Goal: Task Accomplishment & Management: Manage account settings

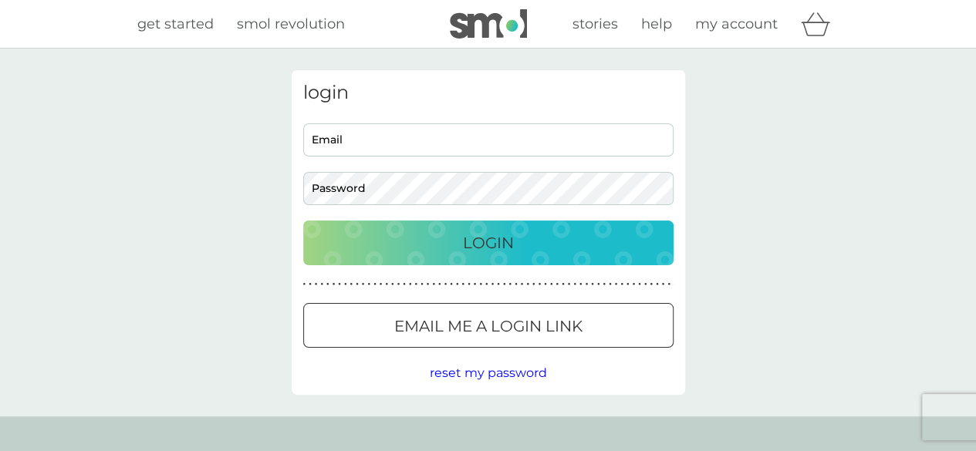
type input "[EMAIL_ADDRESS][DOMAIN_NAME]"
click at [483, 241] on p "Login" at bounding box center [488, 243] width 51 height 25
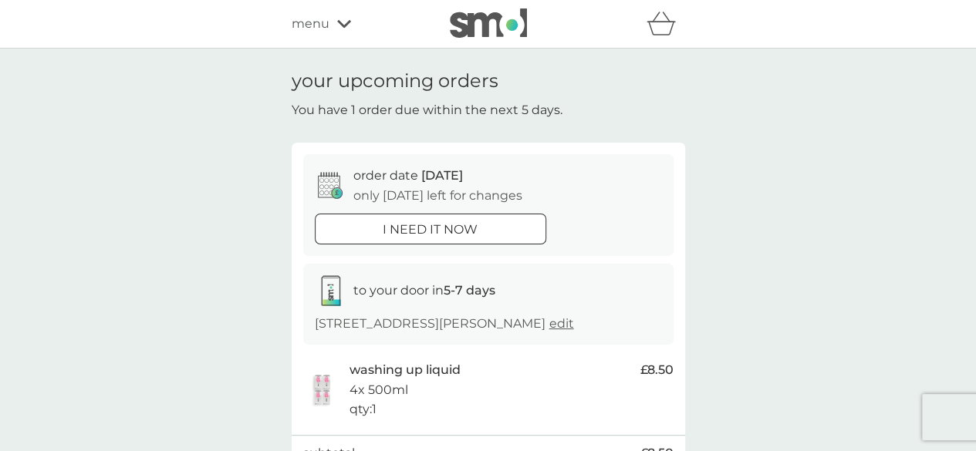
click at [332, 25] on div "menu" at bounding box center [356, 24] width 131 height 20
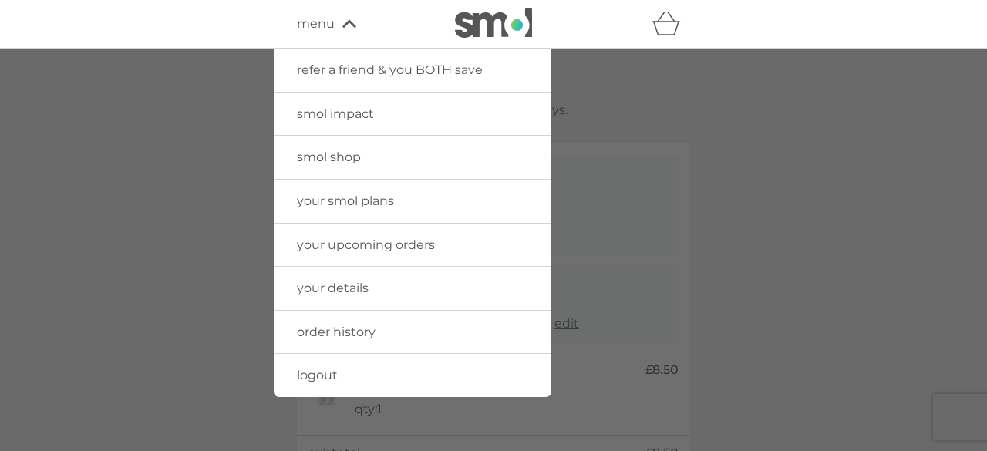
click at [339, 197] on span "your smol plans" at bounding box center [345, 201] width 97 height 15
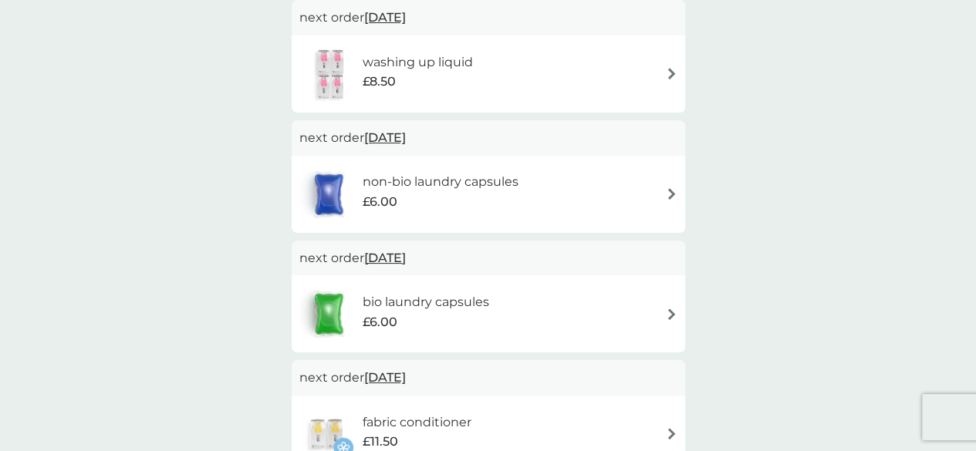
scroll to position [307, 0]
click at [672, 190] on img at bounding box center [672, 193] width 12 height 12
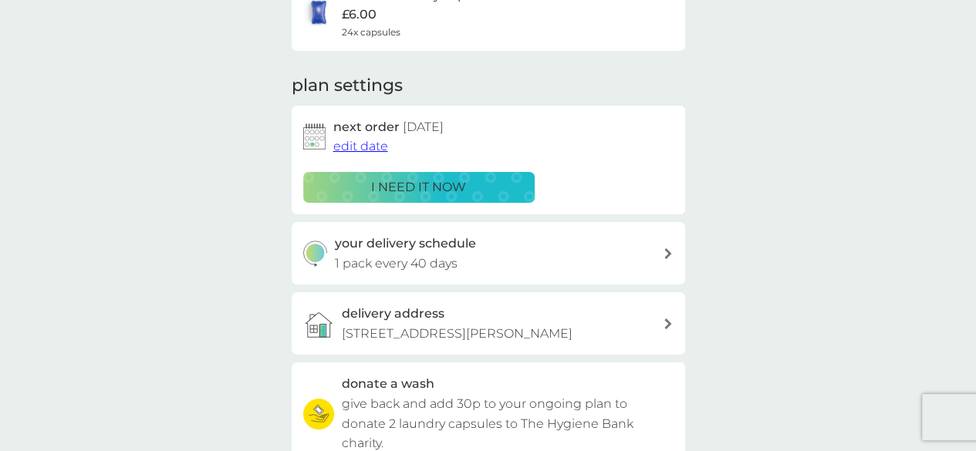
scroll to position [150, 0]
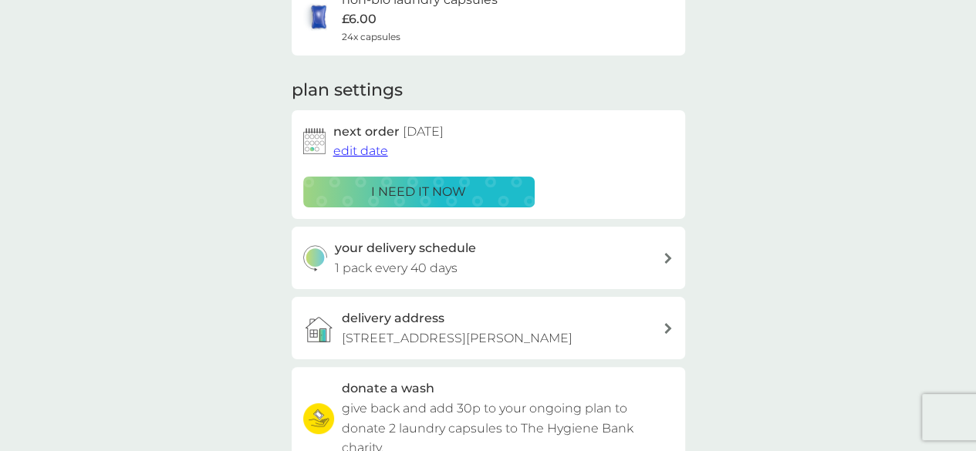
click at [365, 151] on span "edit date" at bounding box center [360, 150] width 55 height 15
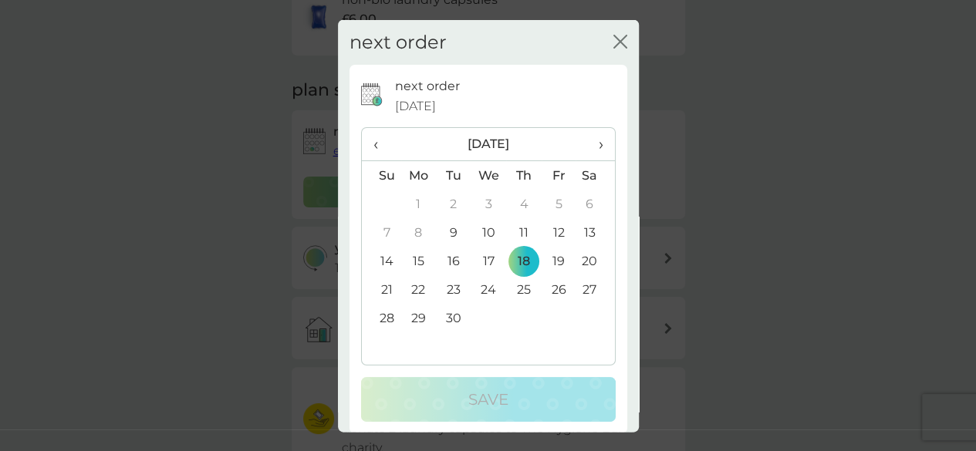
click at [587, 140] on span "›" at bounding box center [594, 144] width 15 height 32
click at [418, 226] on td "3" at bounding box center [418, 232] width 35 height 29
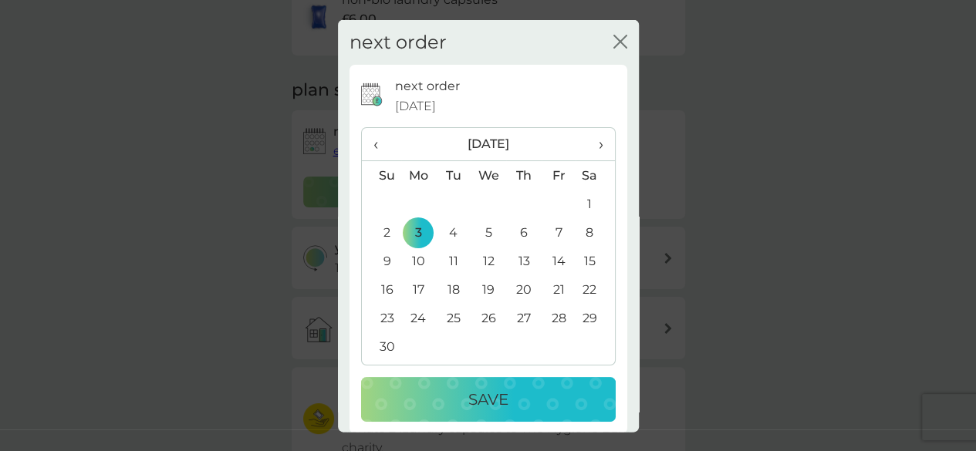
click at [500, 399] on p "Save" at bounding box center [488, 399] width 40 height 25
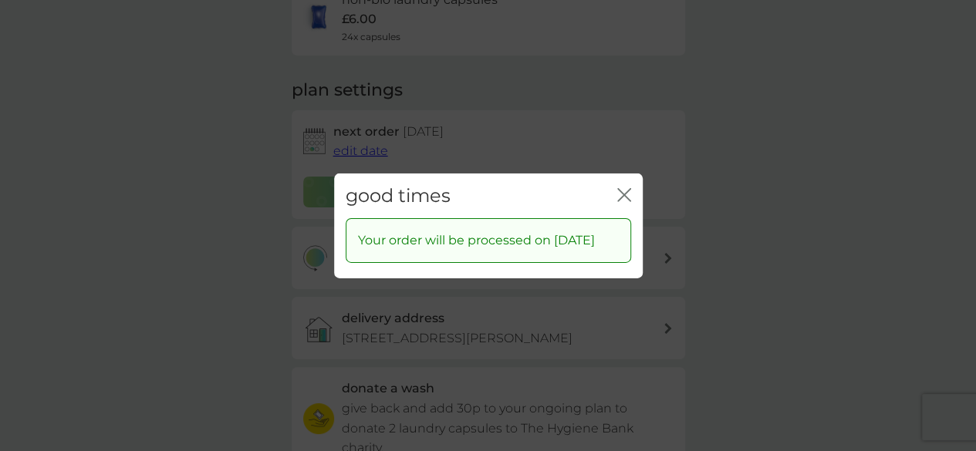
click at [628, 187] on icon "close" at bounding box center [624, 194] width 14 height 14
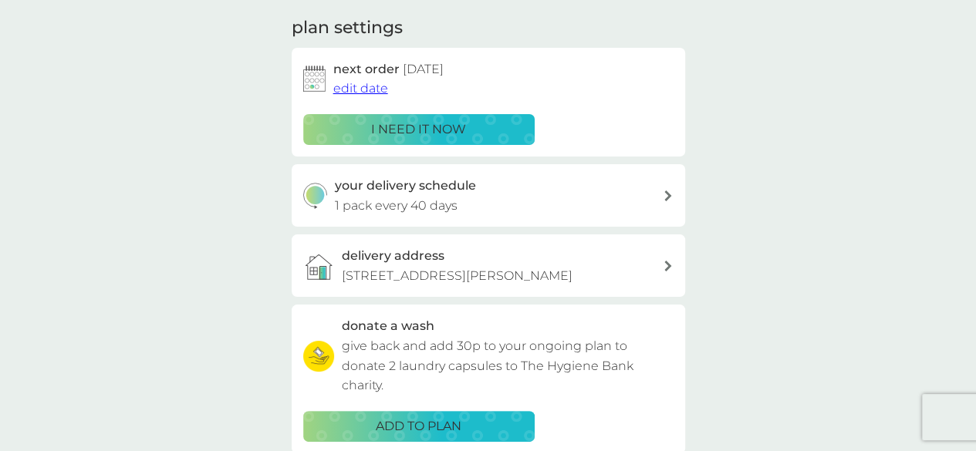
scroll to position [0, 0]
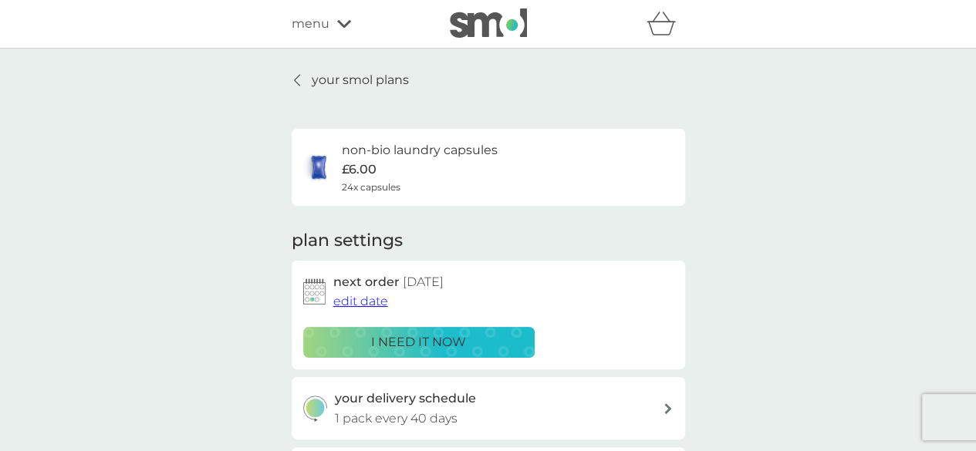
click at [333, 83] on p "your smol plans" at bounding box center [360, 80] width 97 height 20
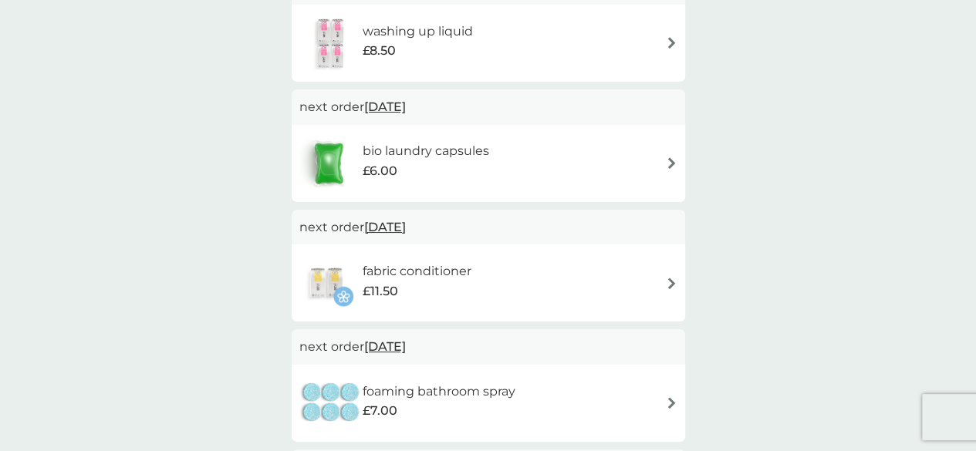
scroll to position [339, 0]
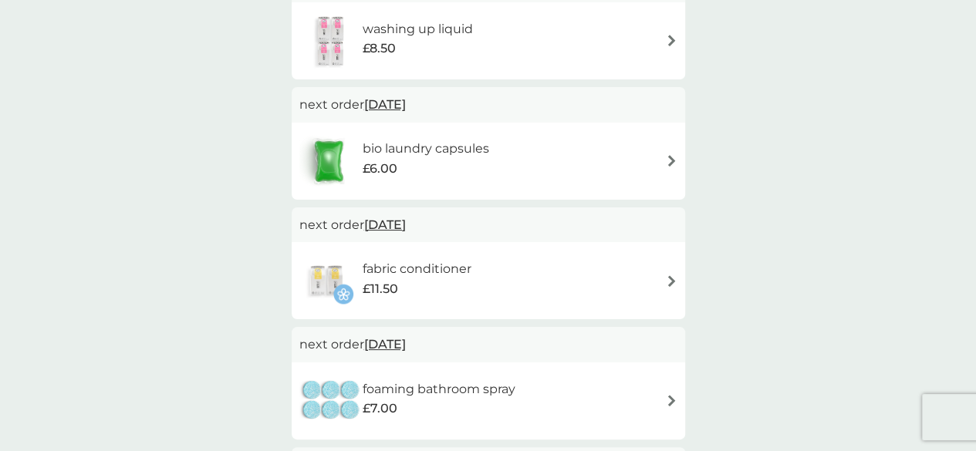
click at [666, 162] on img at bounding box center [672, 161] width 12 height 12
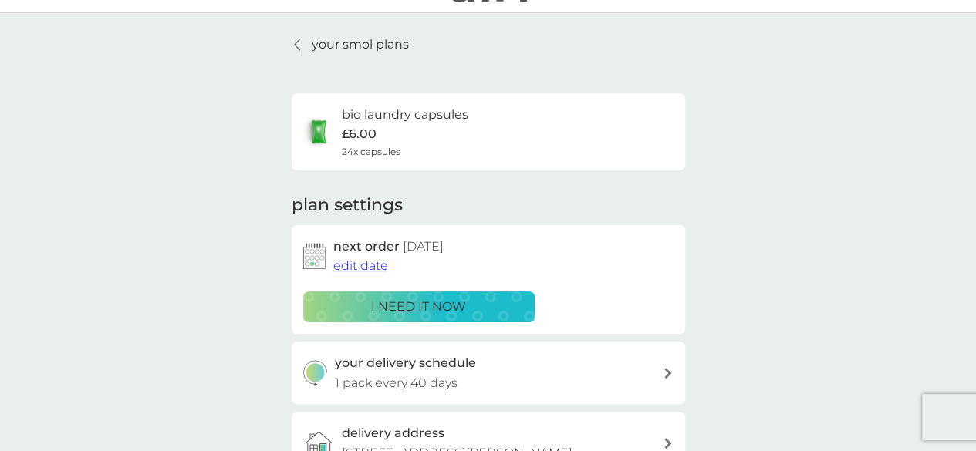
scroll to position [36, 0]
click at [370, 264] on span "edit date" at bounding box center [360, 265] width 55 height 15
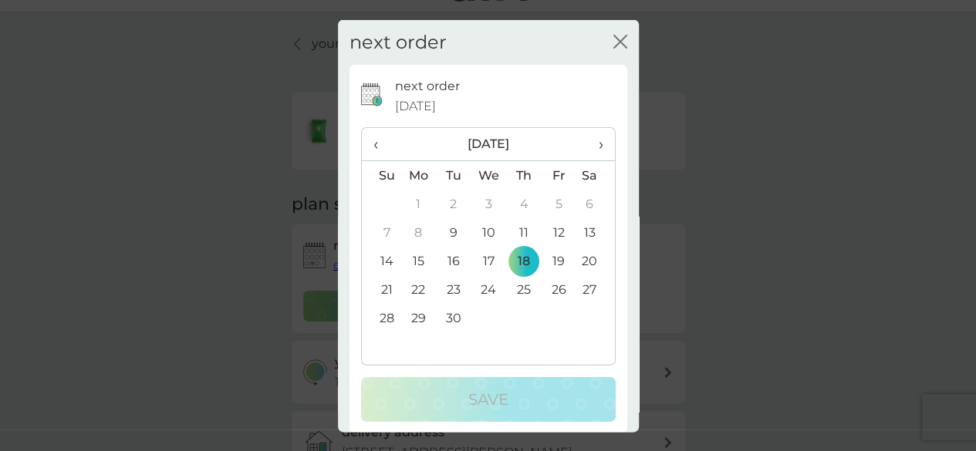
click at [589, 138] on span "›" at bounding box center [594, 144] width 15 height 32
click at [412, 233] on td "3" at bounding box center [418, 232] width 35 height 29
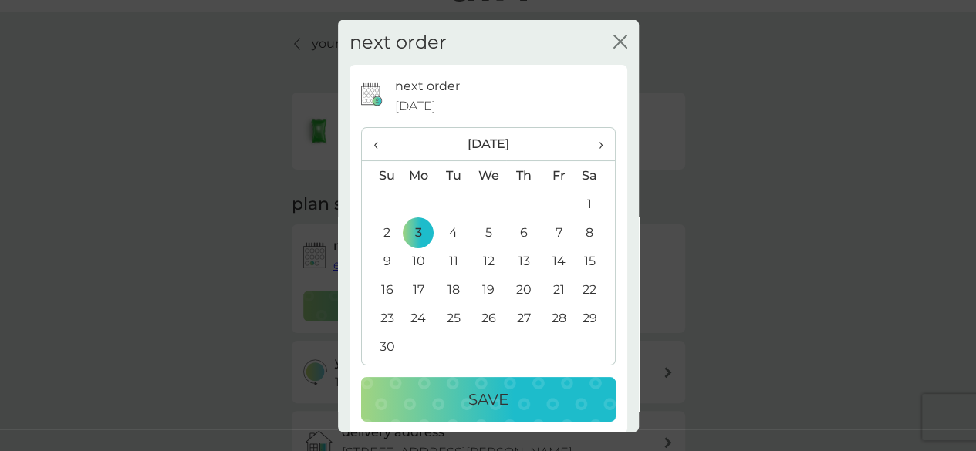
click at [514, 391] on div "Save" at bounding box center [488, 399] width 224 height 25
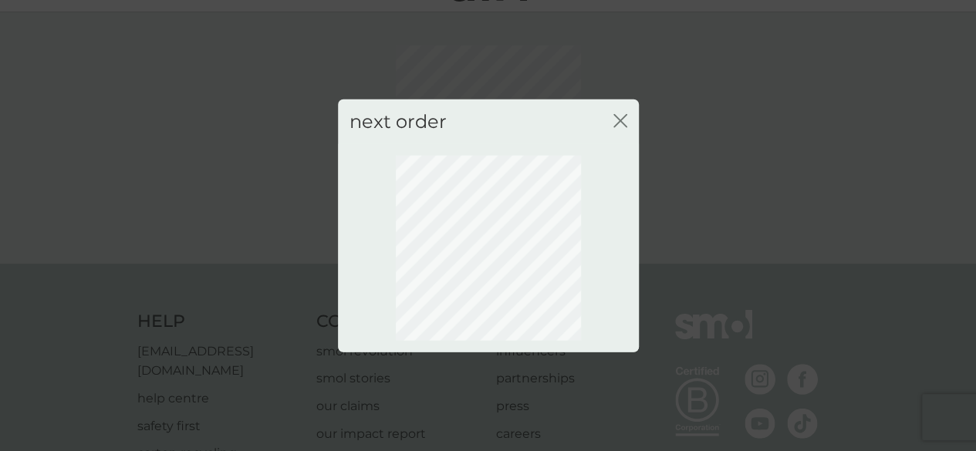
click at [615, 118] on icon "close" at bounding box center [620, 120] width 14 height 14
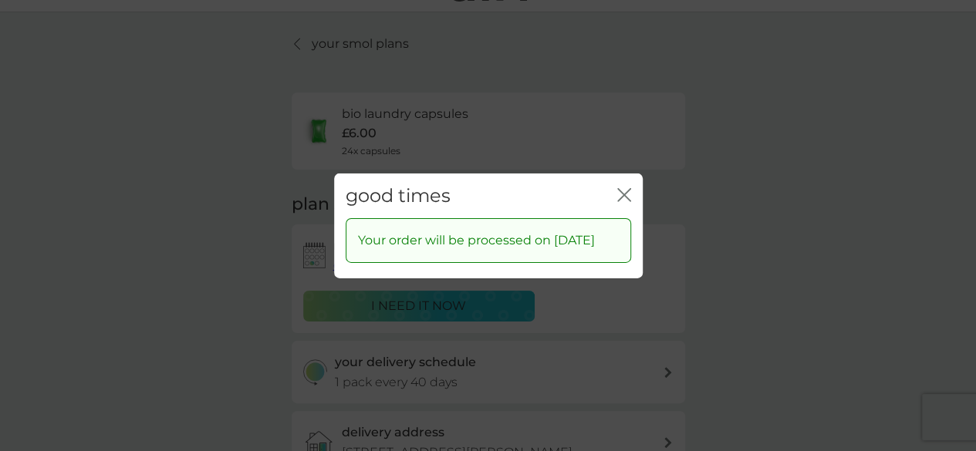
click at [622, 187] on icon "close" at bounding box center [624, 194] width 14 height 14
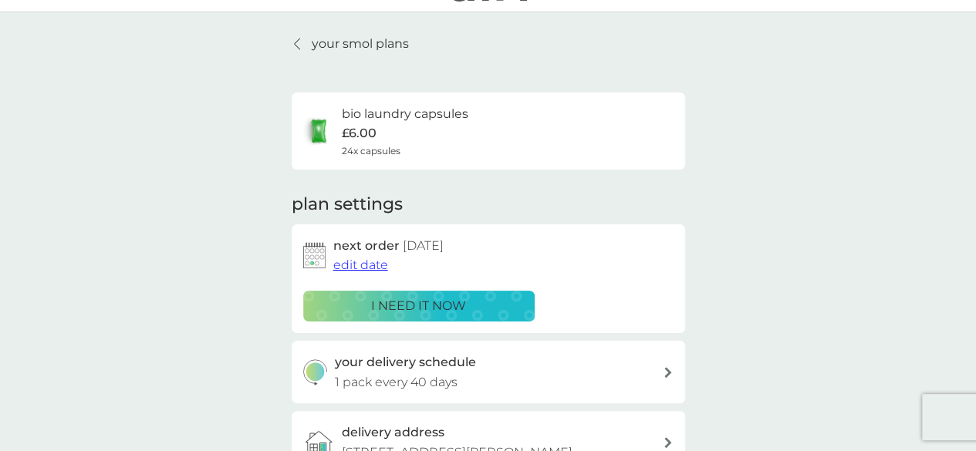
click at [335, 45] on p "your smol plans" at bounding box center [360, 44] width 97 height 20
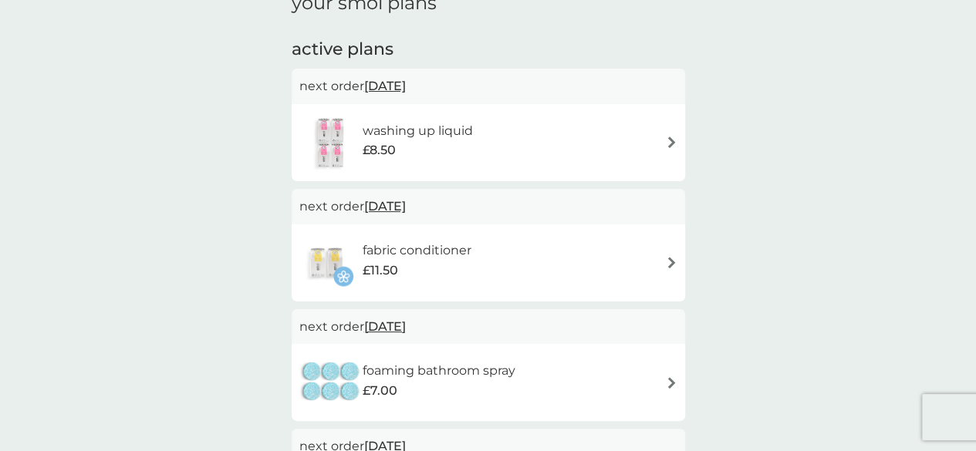
scroll to position [308, 0]
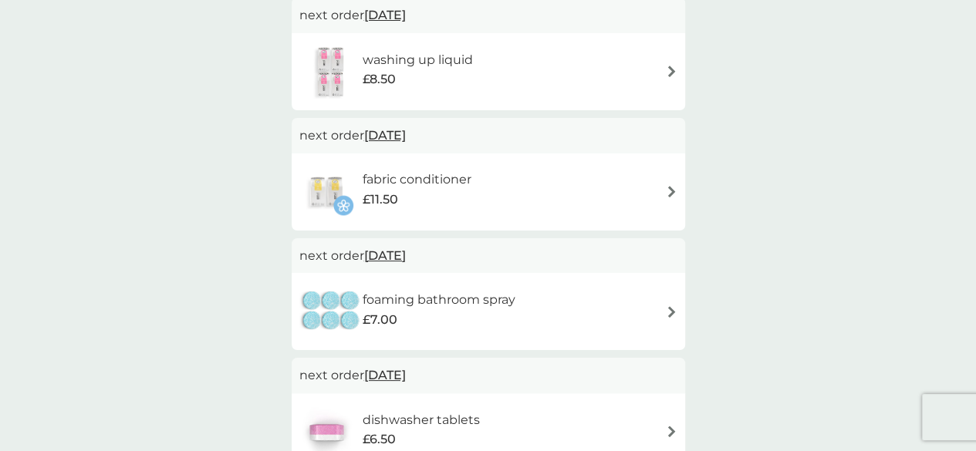
click at [670, 192] on img at bounding box center [672, 192] width 12 height 12
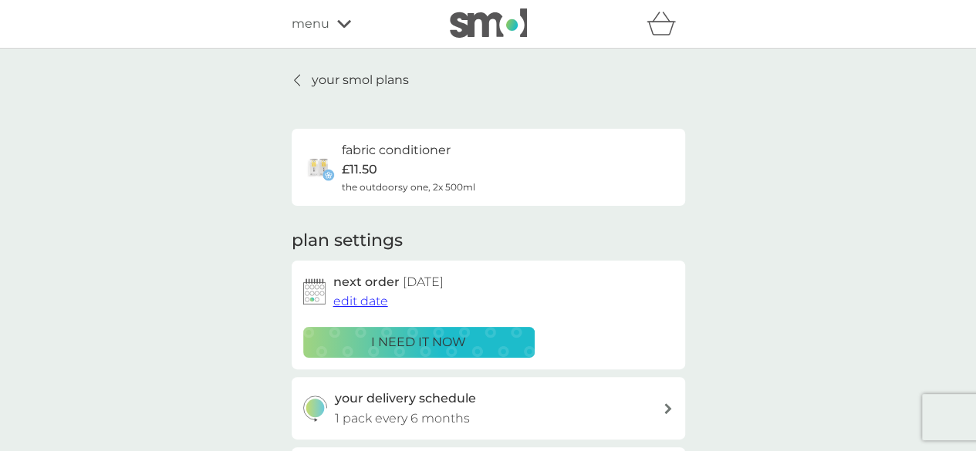
click at [342, 301] on span "edit date" at bounding box center [360, 301] width 55 height 15
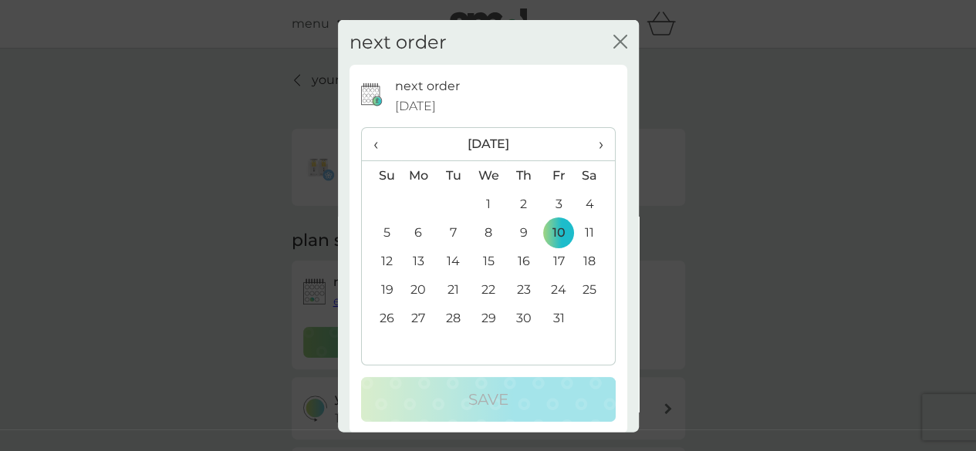
click at [587, 143] on span "›" at bounding box center [594, 144] width 15 height 32
click at [588, 136] on span "›" at bounding box center [594, 144] width 15 height 32
click at [415, 206] on td "1" at bounding box center [418, 204] width 35 height 29
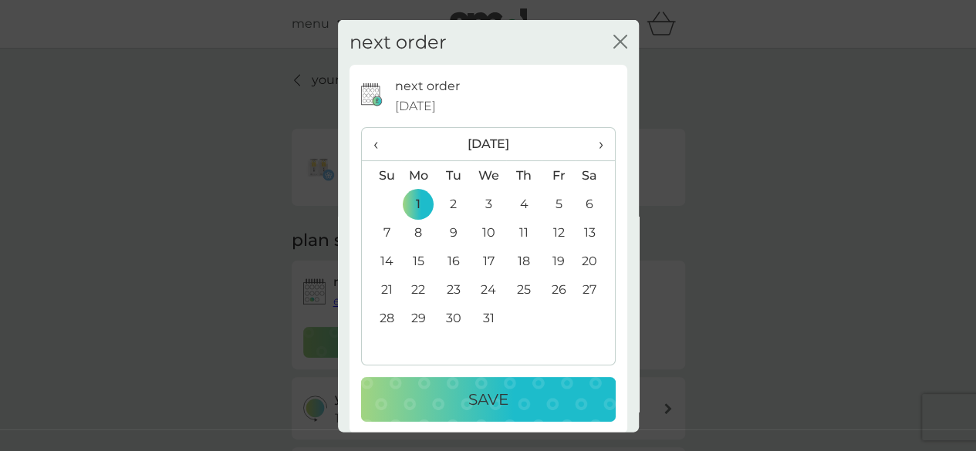
click at [494, 387] on p "Save" at bounding box center [488, 399] width 40 height 25
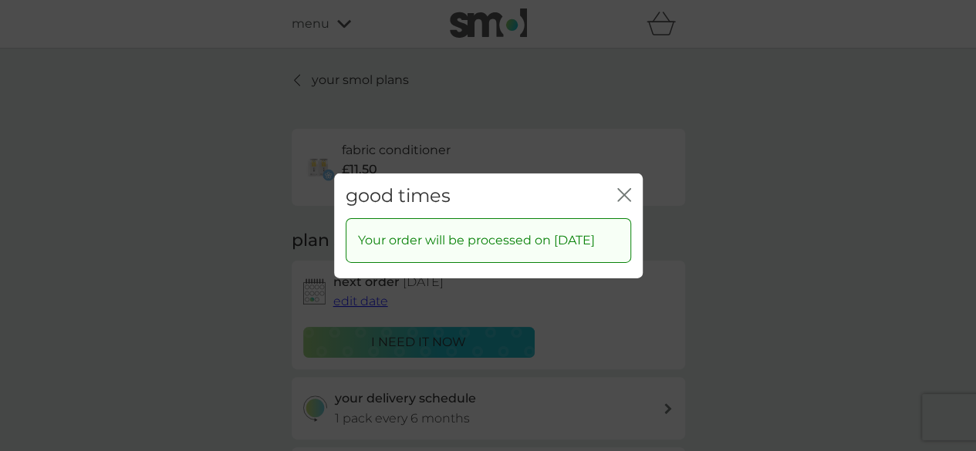
click at [623, 194] on icon "close" at bounding box center [624, 194] width 14 height 14
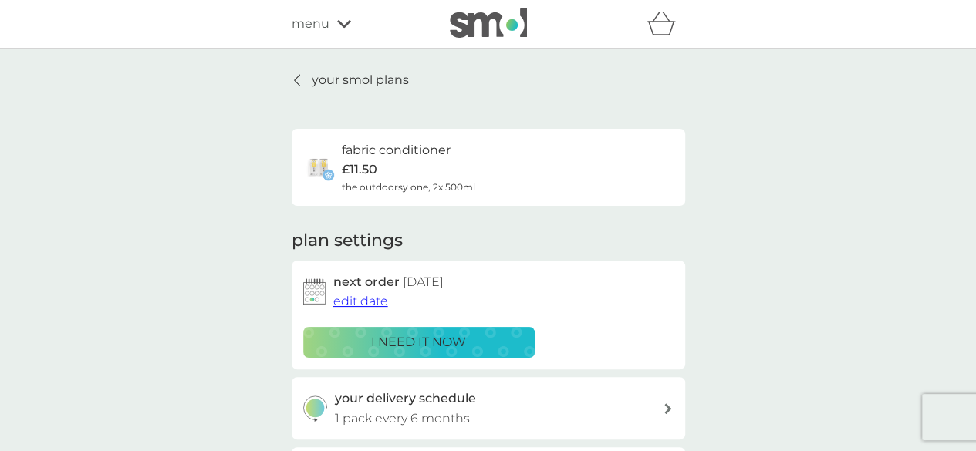
click at [355, 82] on p "your smol plans" at bounding box center [360, 80] width 97 height 20
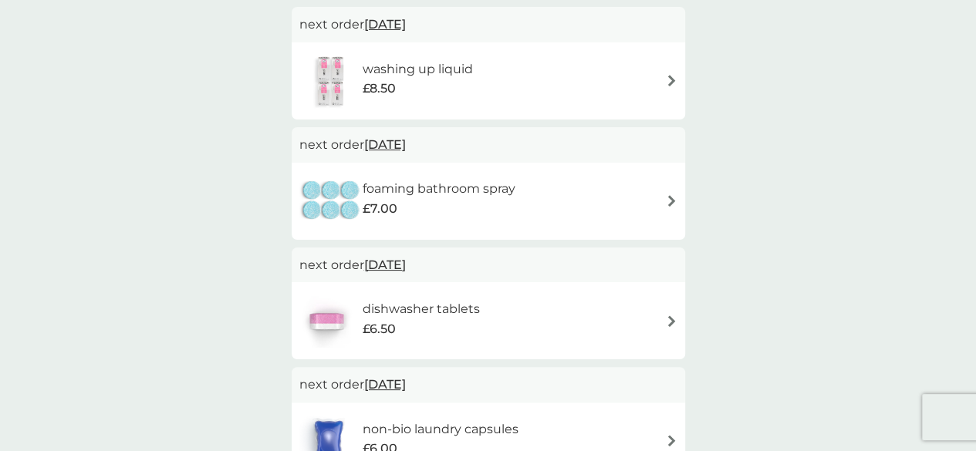
scroll to position [308, 0]
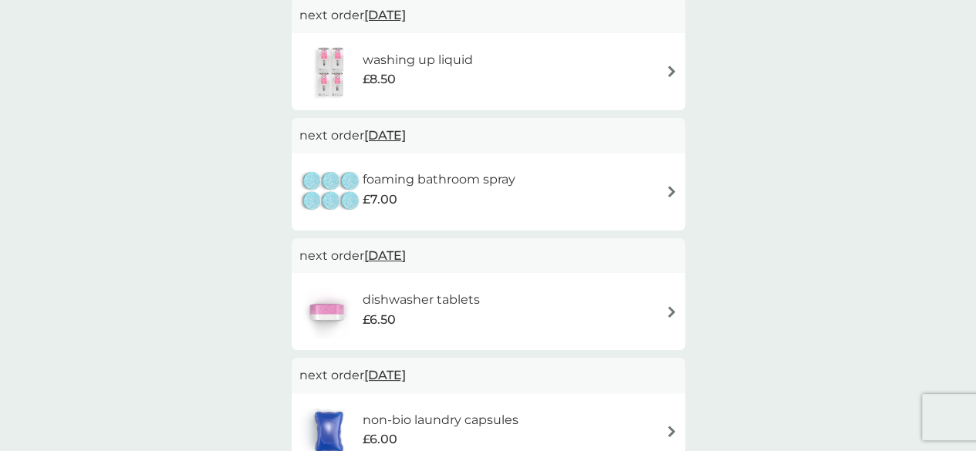
click at [669, 184] on div "foaming bathroom spray £7.00" at bounding box center [488, 192] width 378 height 54
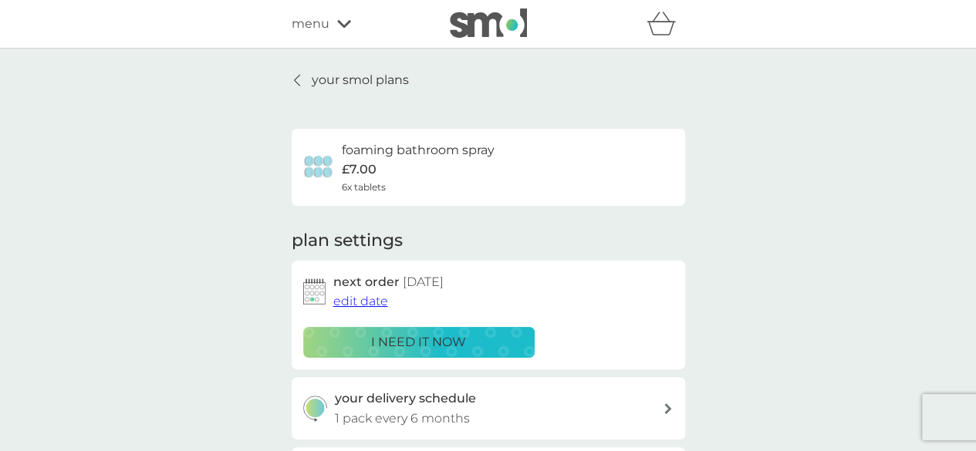
click at [372, 302] on span "edit date" at bounding box center [360, 301] width 55 height 15
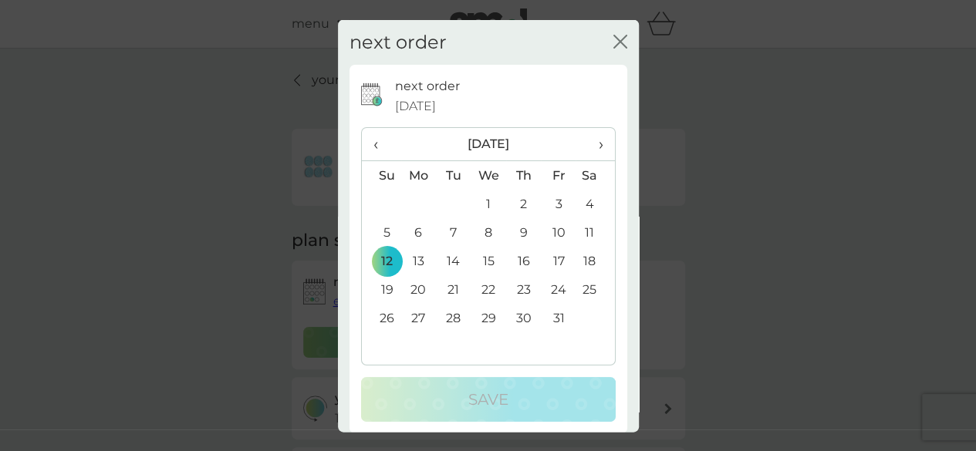
click at [587, 147] on span "›" at bounding box center [594, 144] width 15 height 32
drag, startPoint x: 375, startPoint y: 134, endPoint x: 381, endPoint y: 157, distance: 23.2
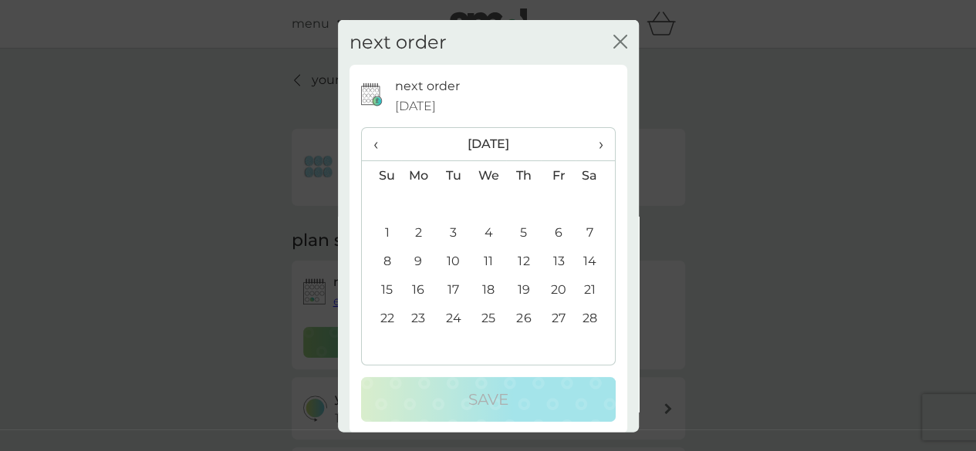
click at [375, 133] on span "‹" at bounding box center [381, 144] width 16 height 32
click at [420, 235] on td "5" at bounding box center [418, 232] width 35 height 29
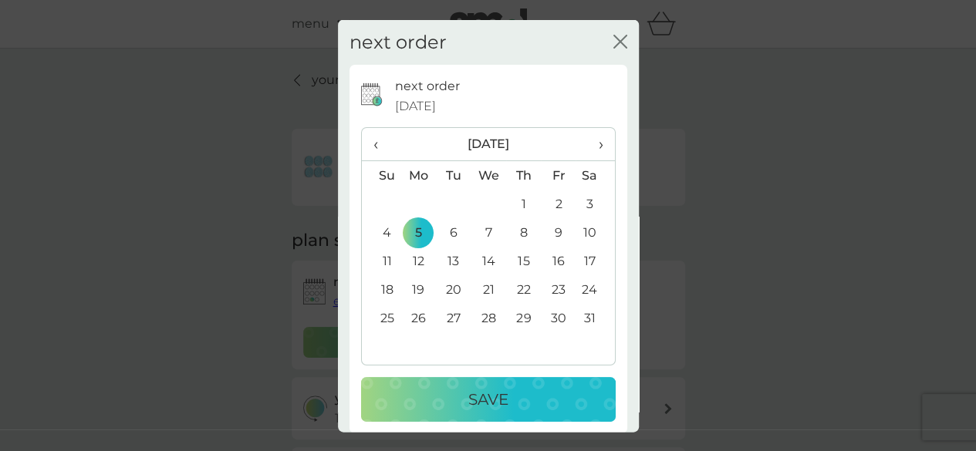
click at [484, 397] on p "Save" at bounding box center [488, 399] width 40 height 25
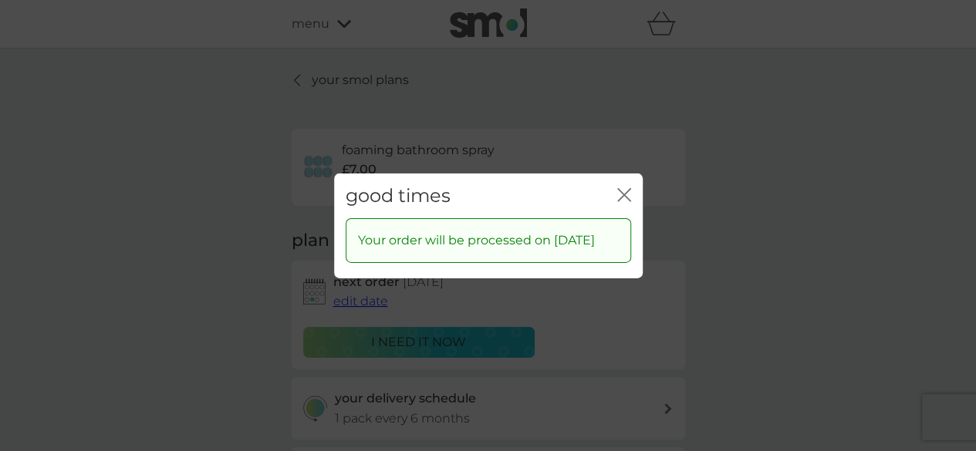
click at [619, 187] on icon "close" at bounding box center [624, 194] width 14 height 14
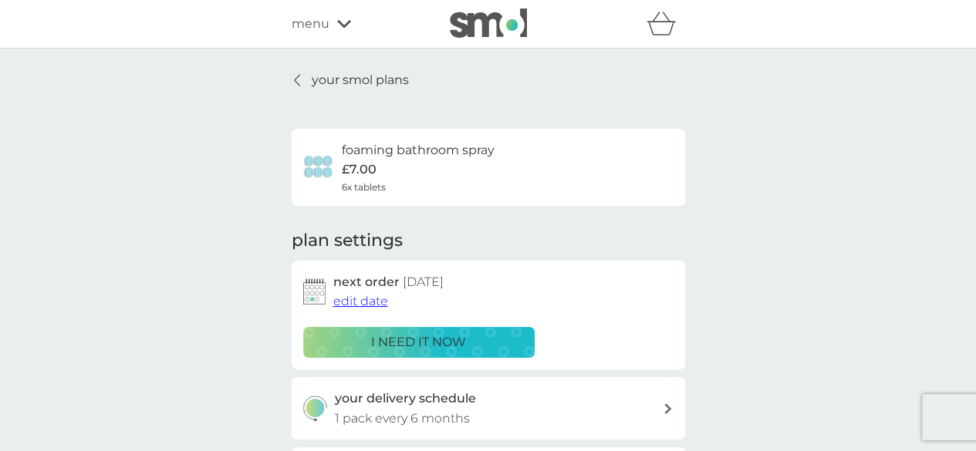
click at [325, 75] on p "your smol plans" at bounding box center [360, 80] width 97 height 20
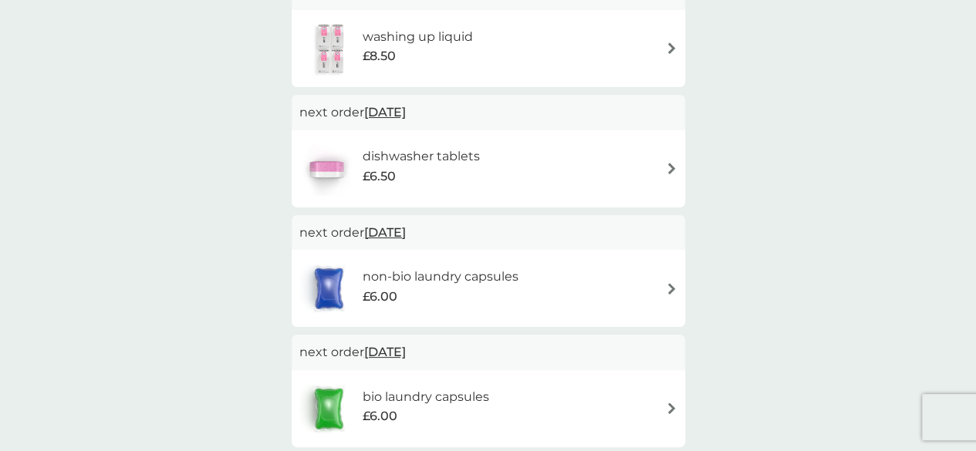
scroll to position [308, 0]
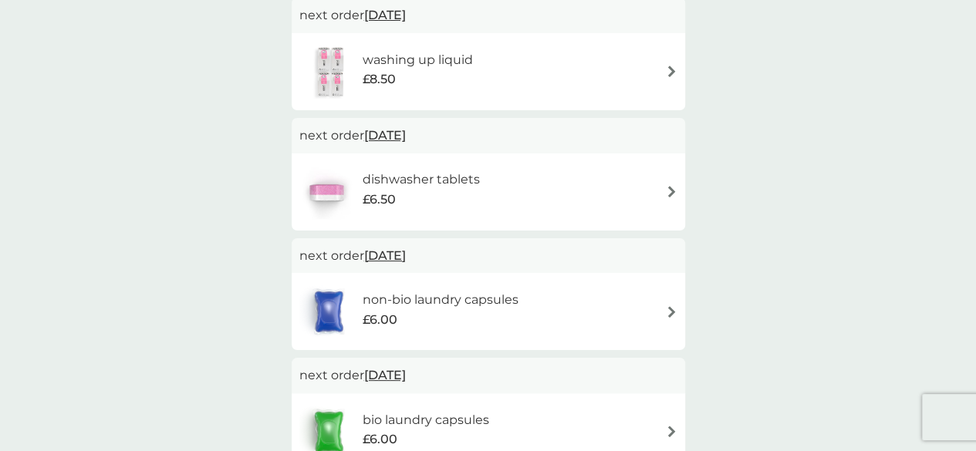
click at [666, 189] on img at bounding box center [672, 192] width 12 height 12
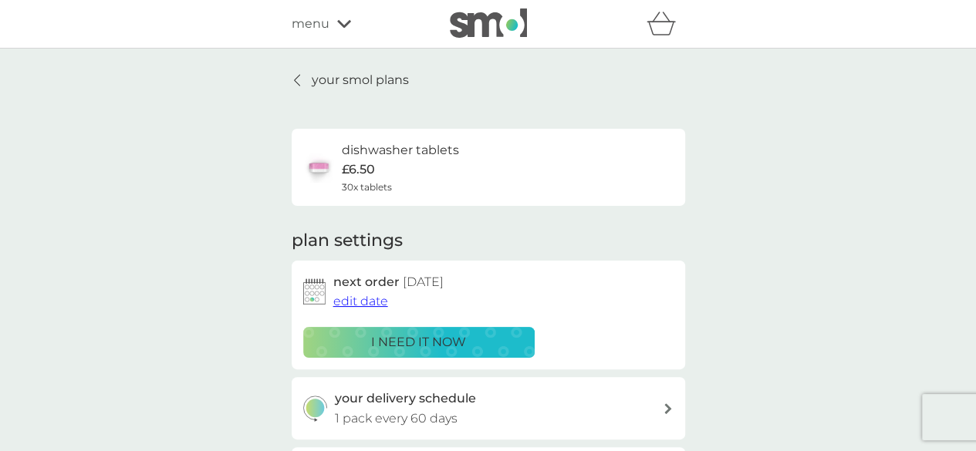
click at [370, 300] on span "edit date" at bounding box center [360, 301] width 55 height 15
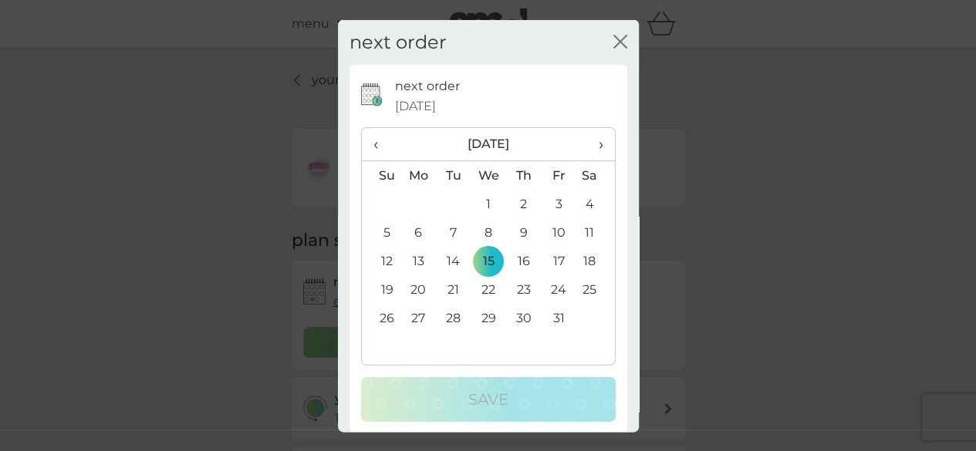
click at [376, 146] on span "‹" at bounding box center [381, 144] width 16 height 32
click at [420, 288] on td "22" at bounding box center [418, 289] width 35 height 29
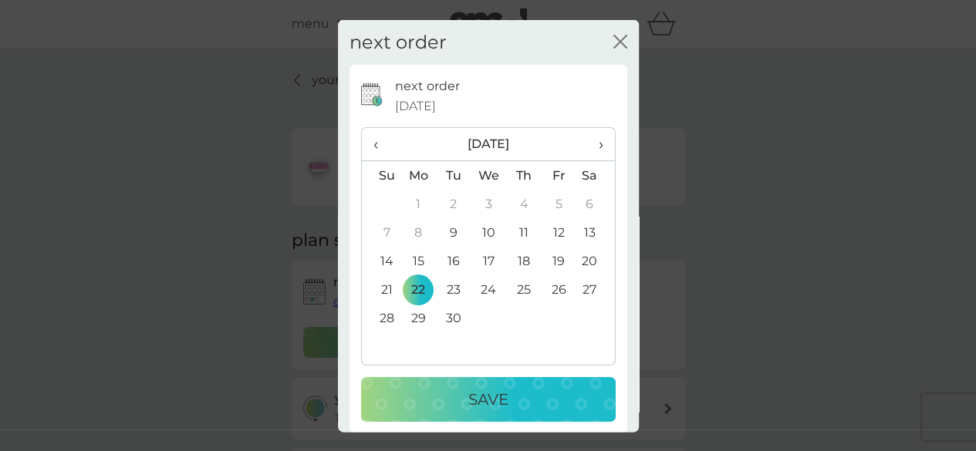
click at [494, 397] on p "Save" at bounding box center [488, 399] width 40 height 25
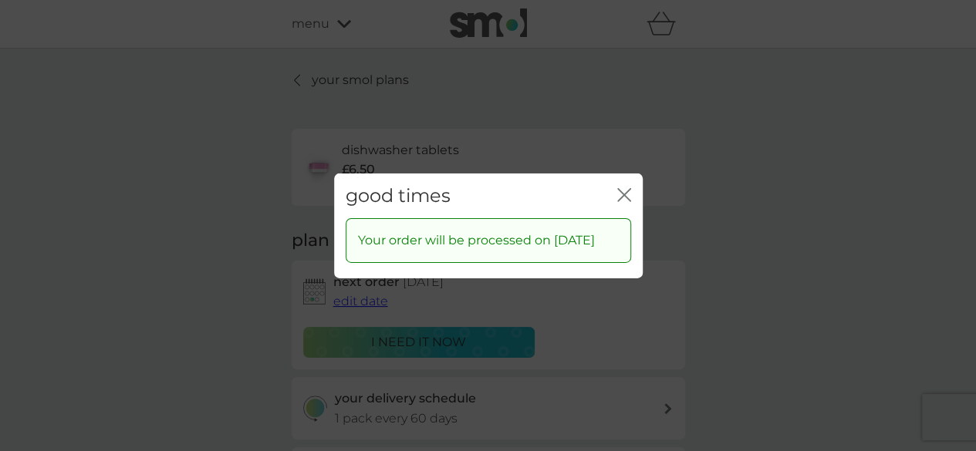
click at [623, 188] on g "close" at bounding box center [624, 194] width 12 height 12
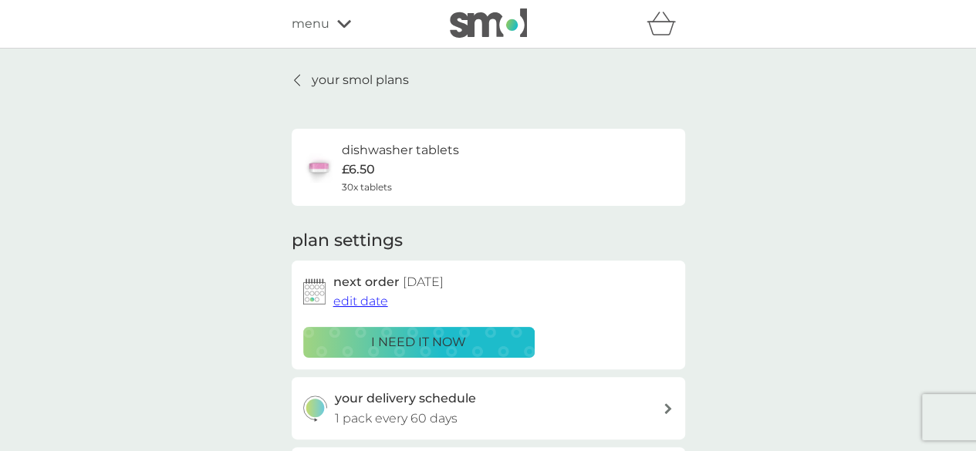
click at [347, 77] on p "your smol plans" at bounding box center [360, 80] width 97 height 20
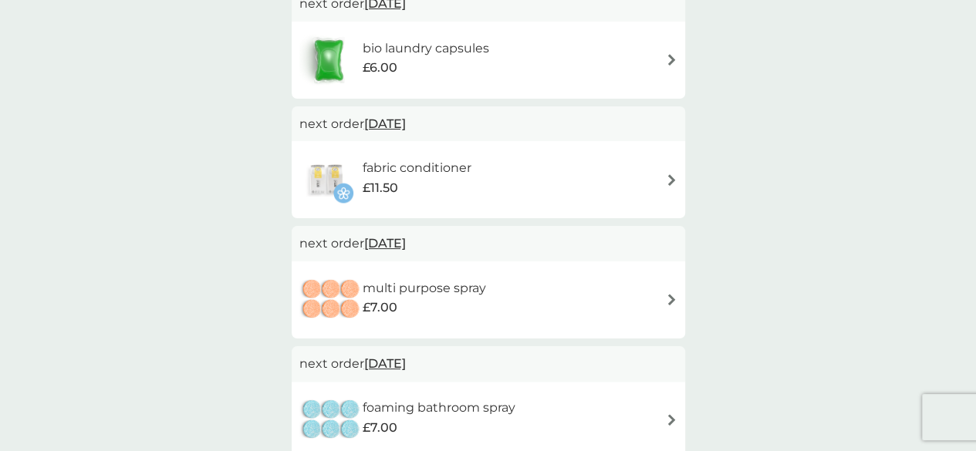
scroll to position [694, 0]
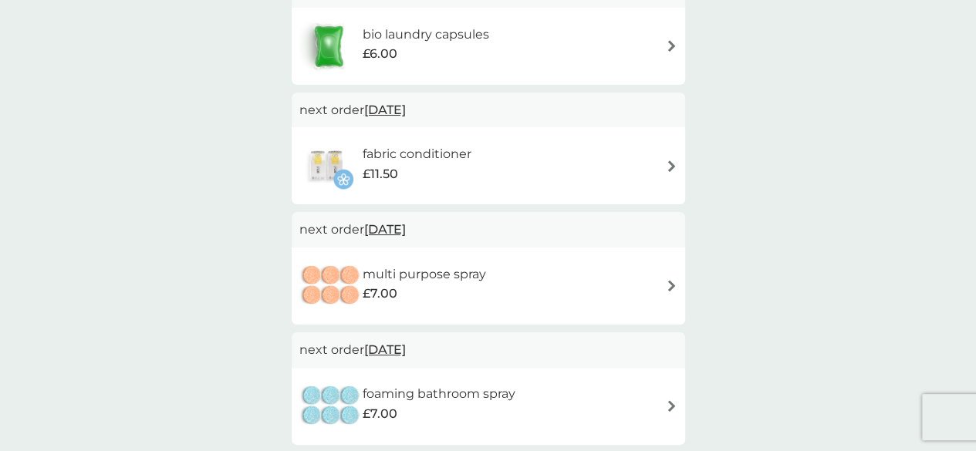
click at [666, 288] on img at bounding box center [672, 286] width 12 height 12
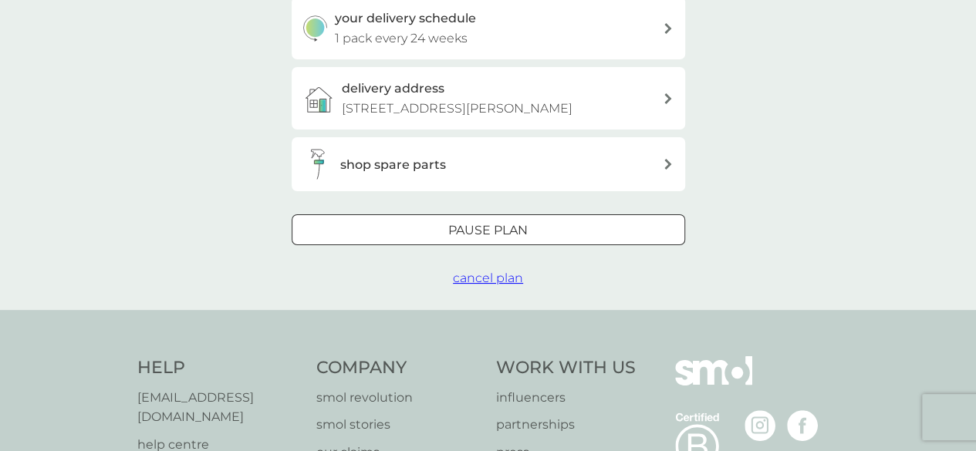
scroll to position [386, 0]
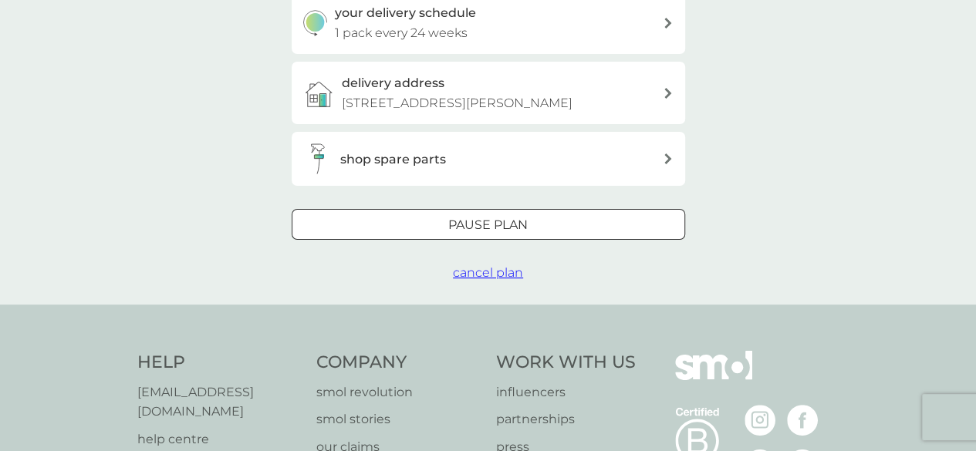
click at [510, 234] on div at bounding box center [488, 225] width 56 height 16
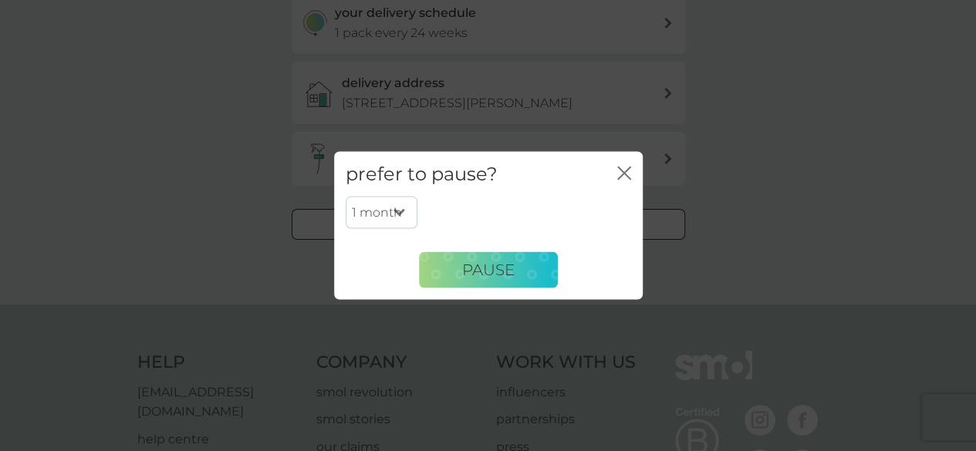
click at [399, 210] on select "1 month 2 months 3 months 4 months 5 months 6 months" at bounding box center [381, 213] width 72 height 32
select select "6"
click at [345, 197] on select "1 month 2 months 3 months 4 months 5 months 6 months" at bounding box center [381, 213] width 72 height 32
click at [490, 270] on span "Pause" at bounding box center [488, 270] width 52 height 19
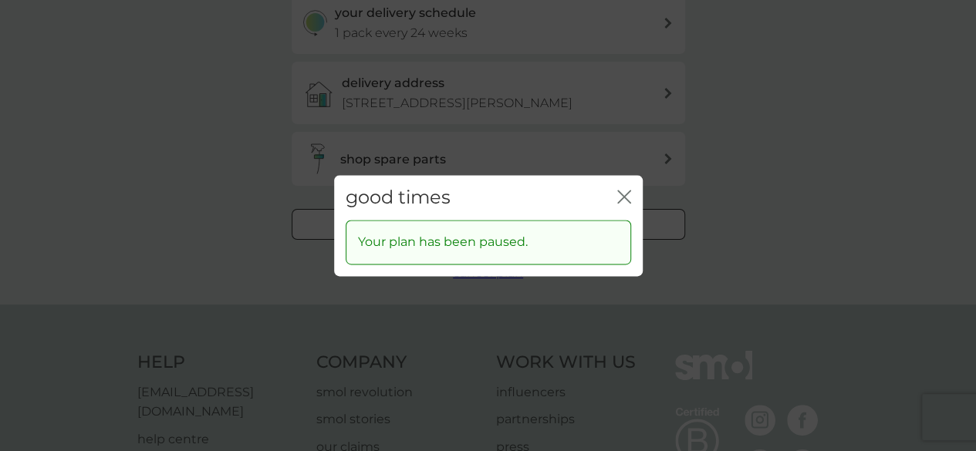
click at [622, 200] on icon "close" at bounding box center [624, 197] width 14 height 14
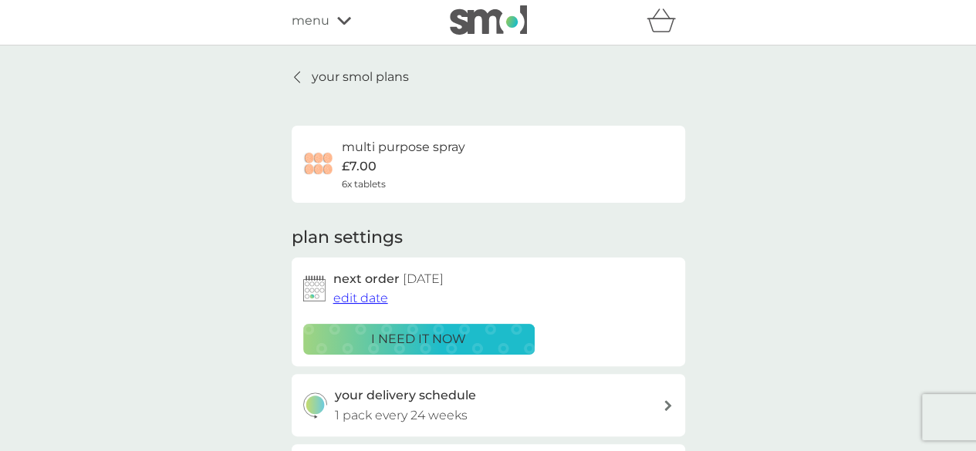
scroll to position [0, 0]
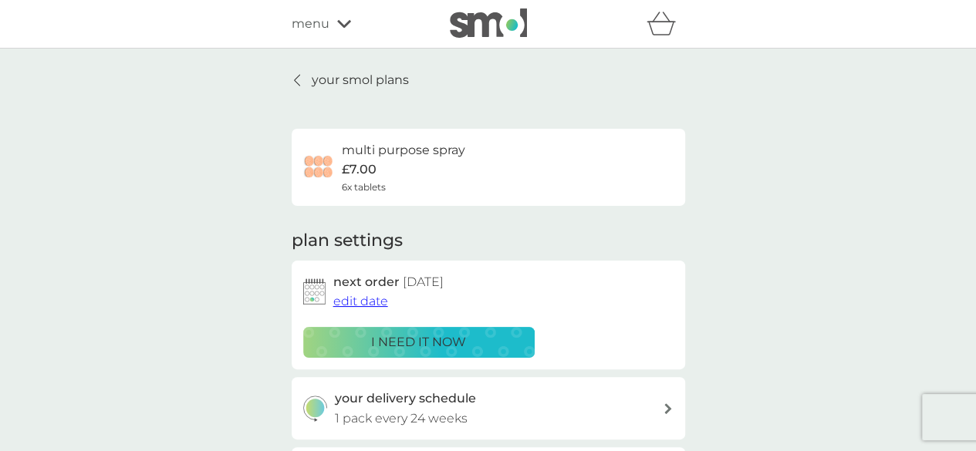
click at [366, 75] on p "your smol plans" at bounding box center [360, 80] width 97 height 20
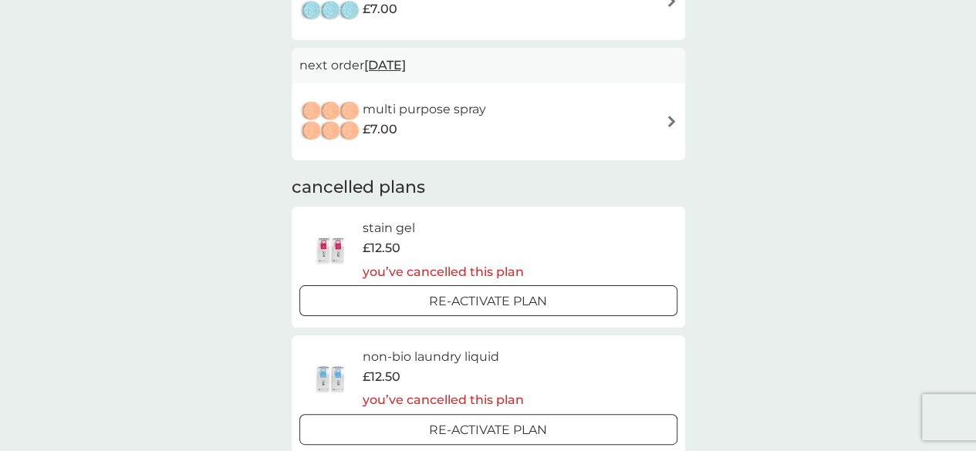
scroll to position [1003, 0]
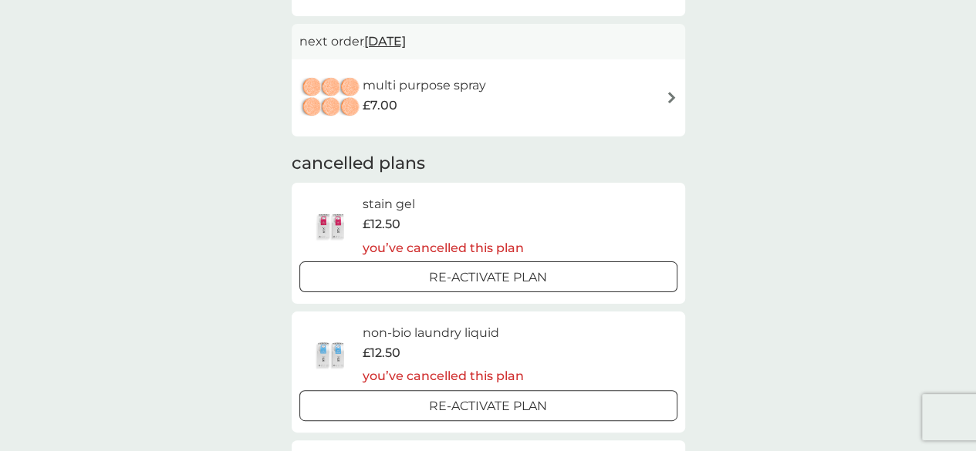
click at [671, 103] on img at bounding box center [672, 98] width 12 height 12
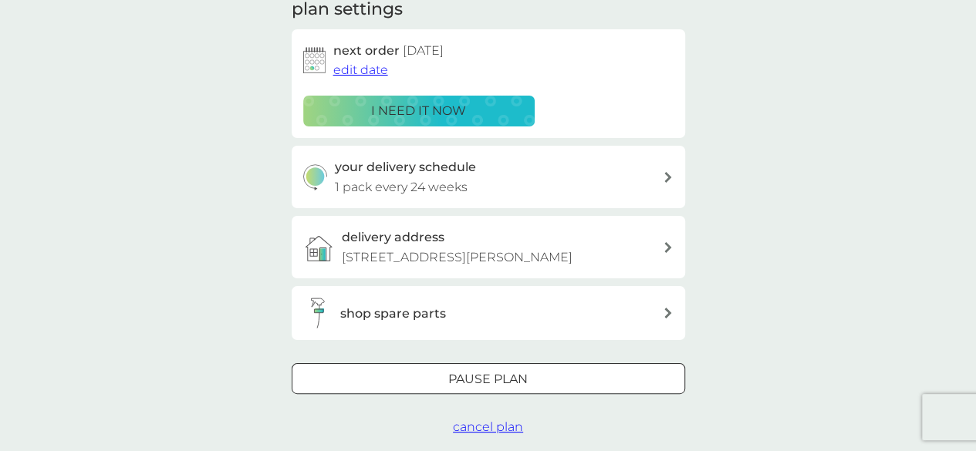
scroll to position [308, 0]
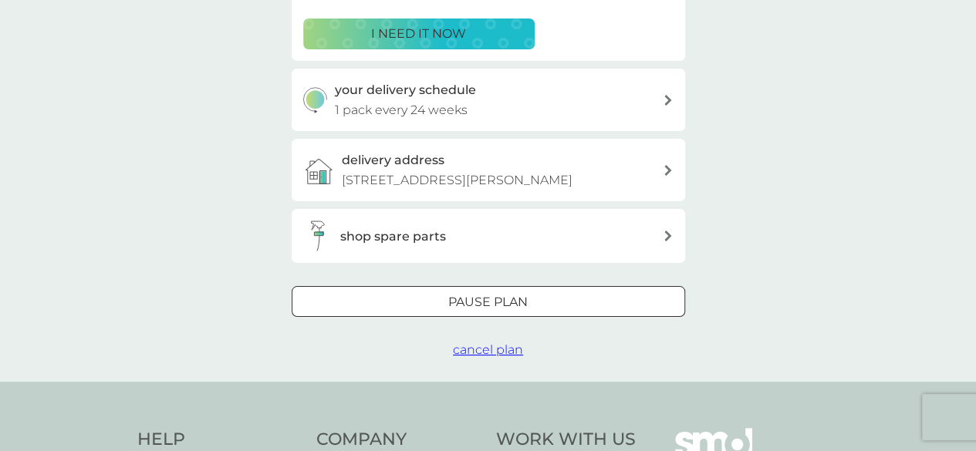
click at [497, 357] on span "cancel plan" at bounding box center [488, 349] width 70 height 15
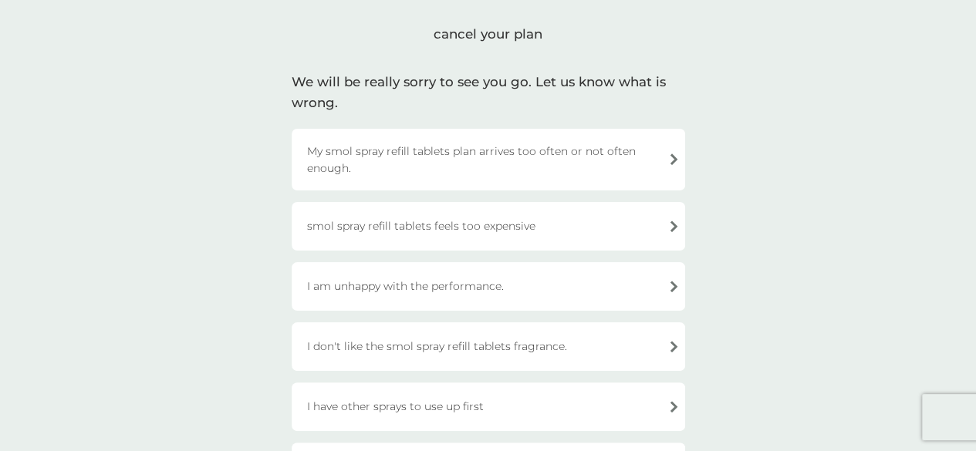
scroll to position [77, 0]
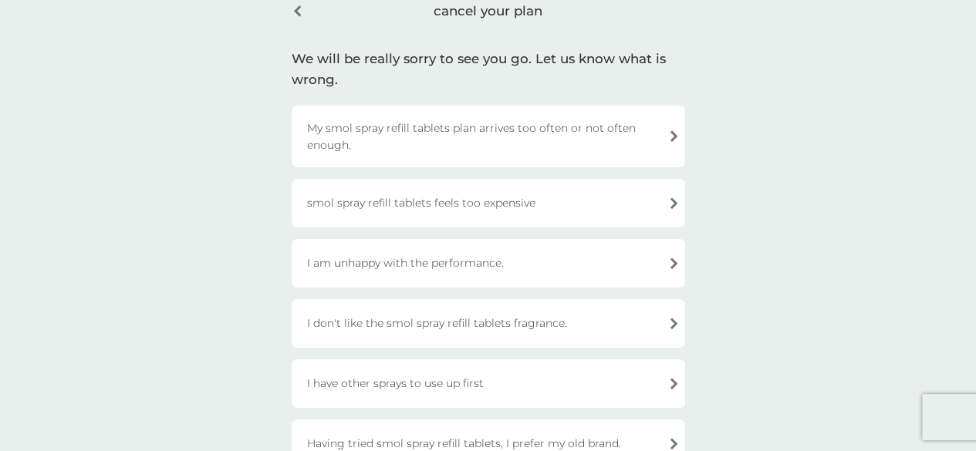
click at [409, 260] on div "I am unhappy with the performance." at bounding box center [487, 263] width 393 height 49
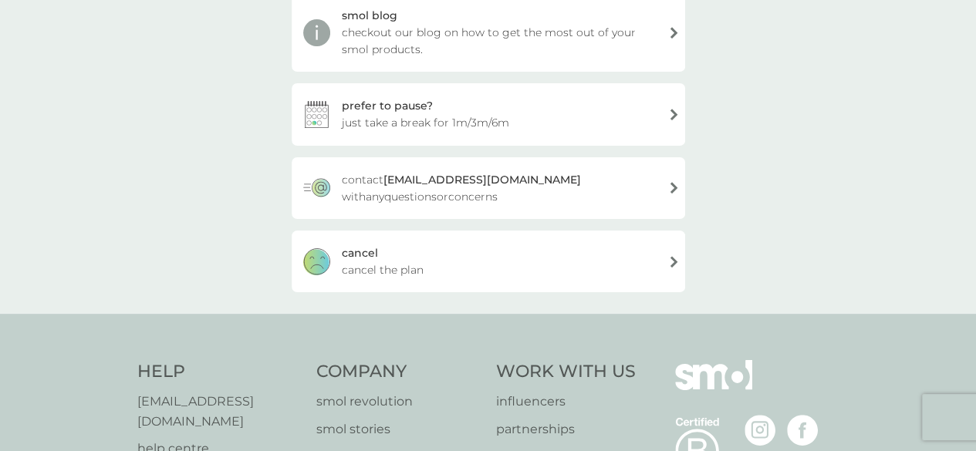
scroll to position [308, 0]
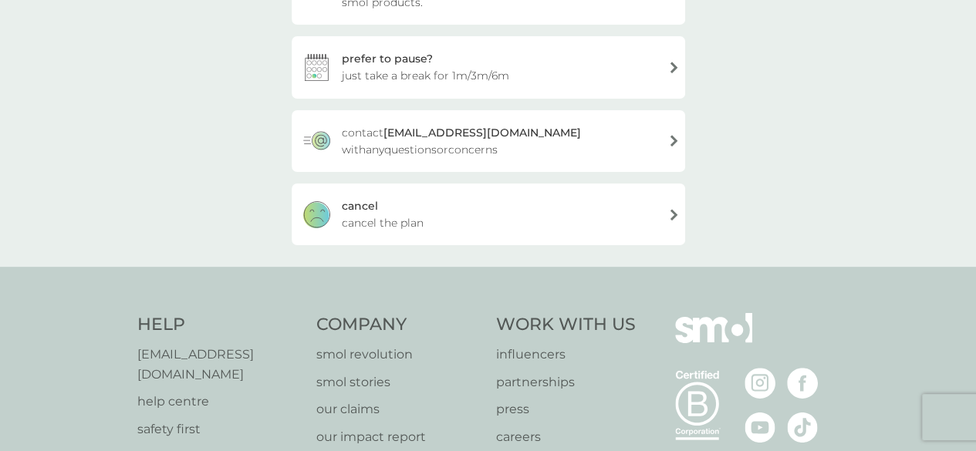
click at [429, 223] on div "[PERSON_NAME] the plan" at bounding box center [487, 215] width 393 height 62
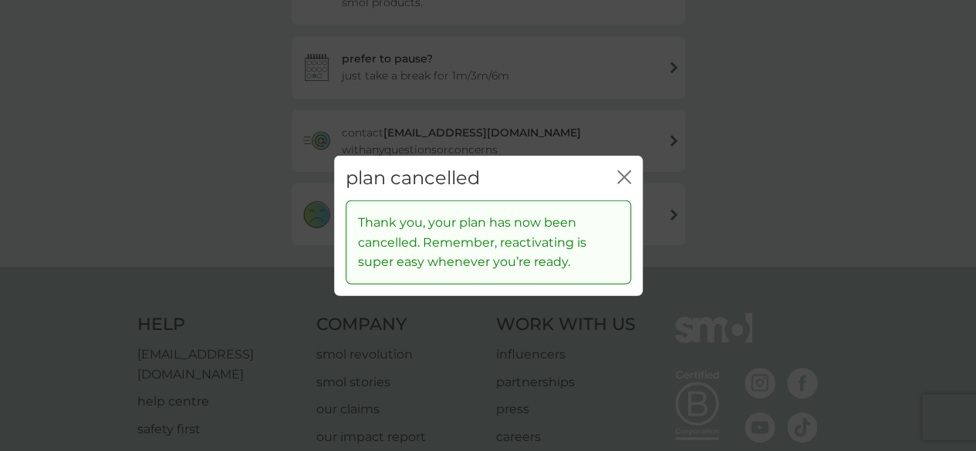
click at [618, 177] on icon "close" at bounding box center [624, 177] width 14 height 14
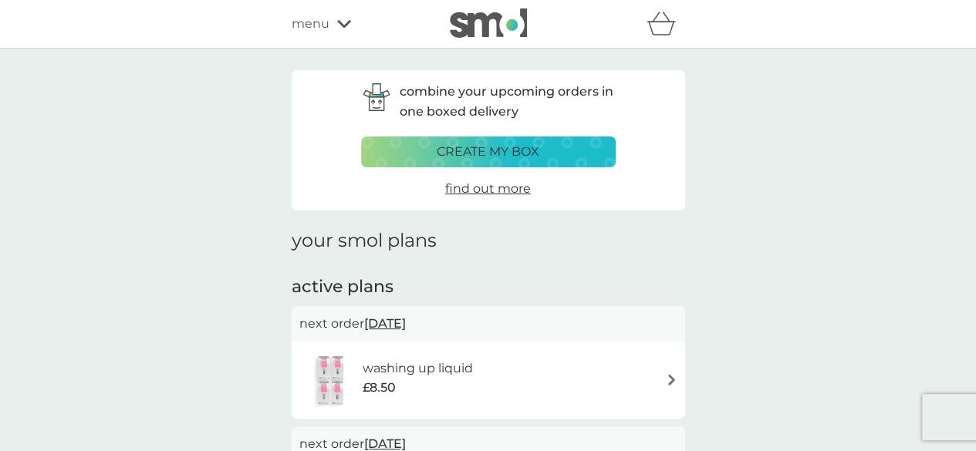
click at [342, 15] on div "menu" at bounding box center [356, 24] width 131 height 20
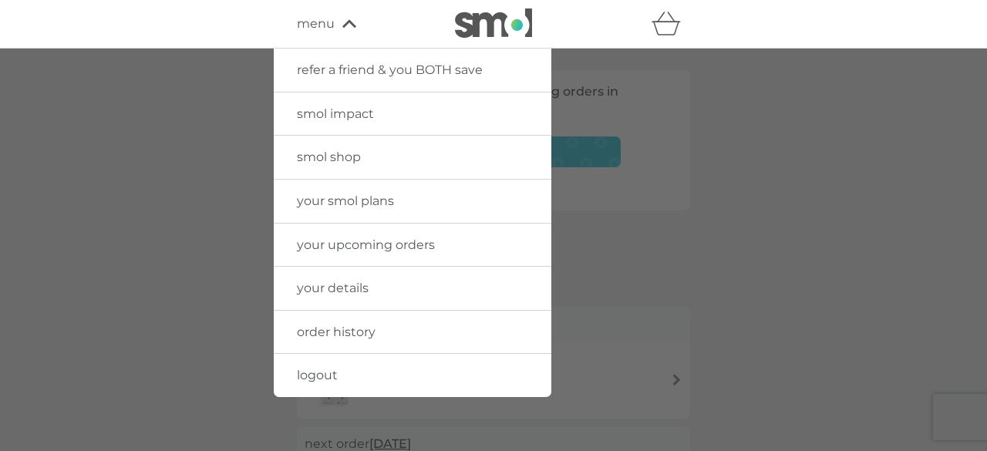
click at [313, 375] on span "logout" at bounding box center [317, 375] width 41 height 15
